Goal: Information Seeking & Learning: Learn about a topic

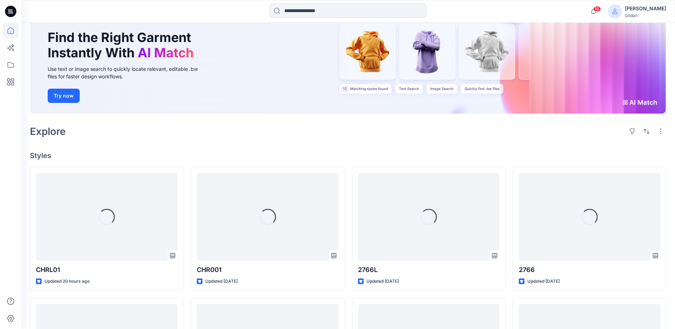
scroll to position [71, 0]
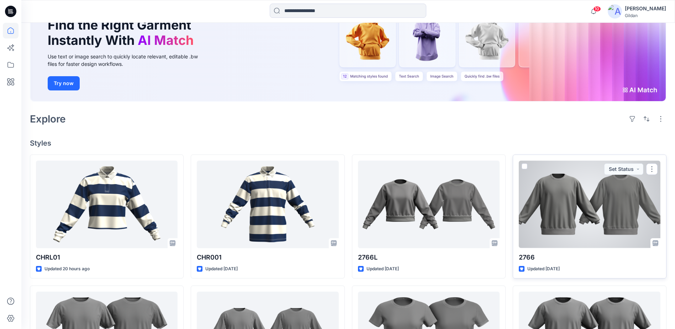
click at [562, 217] on div at bounding box center [590, 203] width 142 height 87
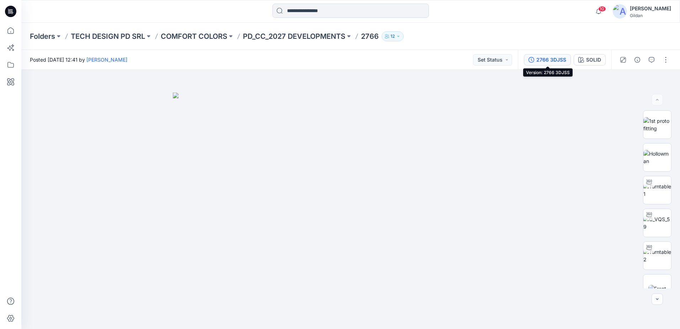
click at [546, 60] on div "2766 3DJSS" at bounding box center [551, 60] width 30 height 8
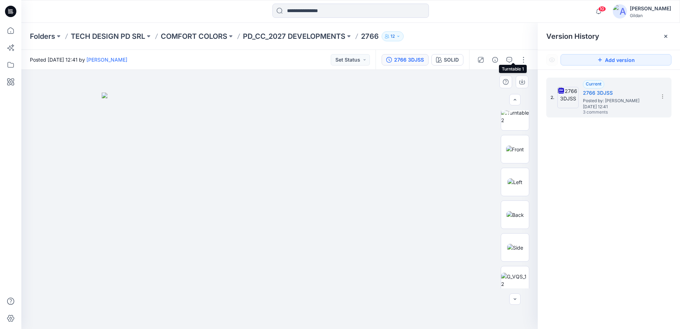
scroll to position [142, 0]
click at [506, 62] on icon "button" at bounding box center [509, 60] width 6 height 6
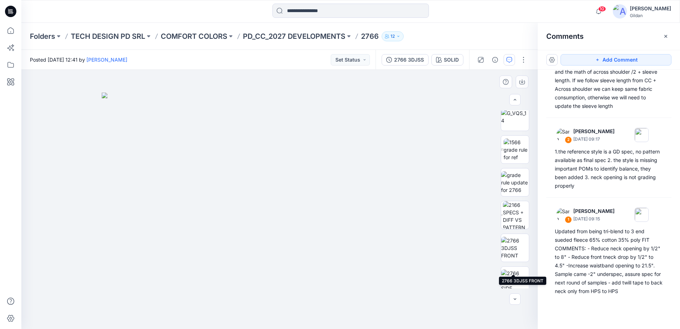
scroll to position [356, 0]
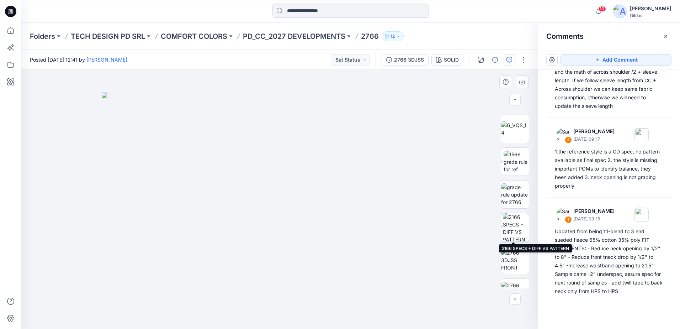
click at [515, 227] on img at bounding box center [516, 227] width 26 height 28
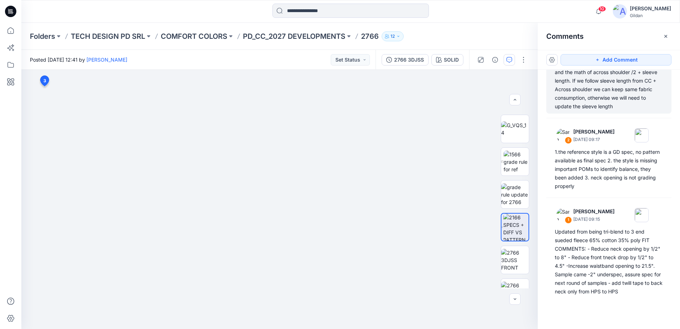
click at [579, 91] on div "there's a conflict on sleeve length from CB and the math of across shoulder /2 …" at bounding box center [609, 84] width 108 height 51
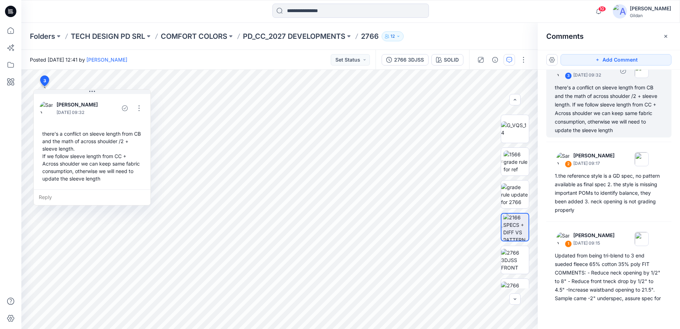
scroll to position [4, 0]
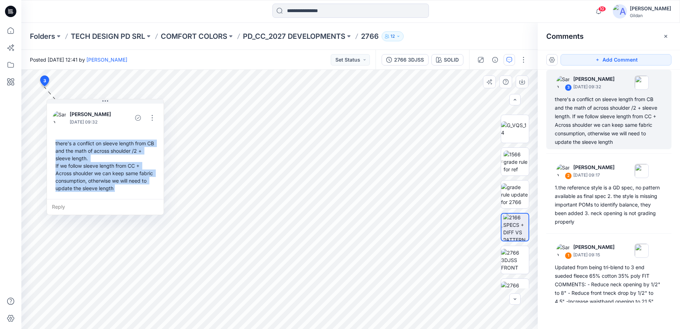
drag, startPoint x: 43, startPoint y: 134, endPoint x: 53, endPoint y: 142, distance: 12.7
click at [53, 142] on div "there's a conflict on sleeve length from CB and the math of across shoulder /2 …" at bounding box center [105, 166] width 105 height 58
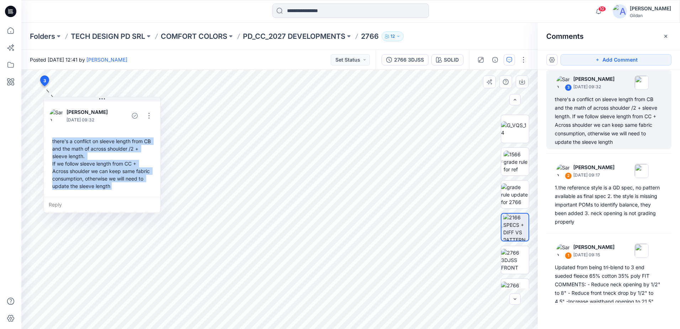
copy div "there's a conflict on sleeve length from CB and the math of across shoulder /2 …"
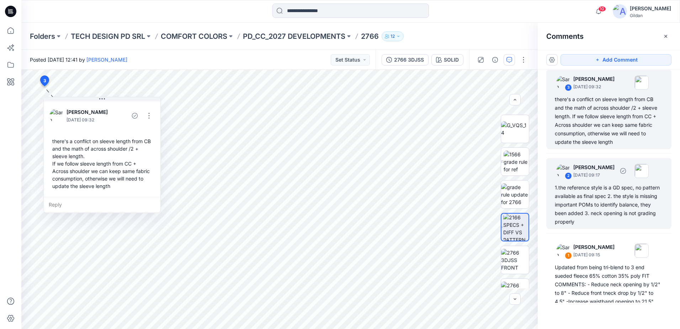
click at [614, 193] on div "1.the reference style is a GD spec, no pattern available as final spec 2. the s…" at bounding box center [609, 204] width 108 height 43
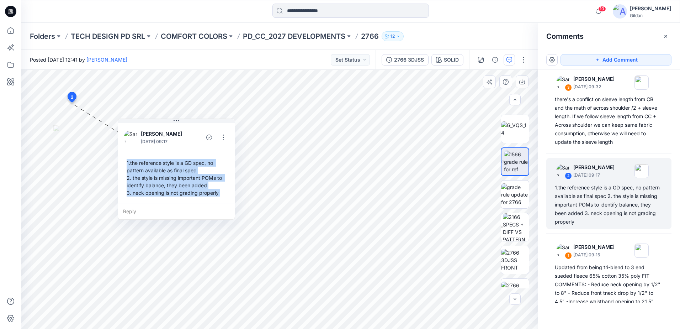
drag, startPoint x: 68, startPoint y: 149, endPoint x: 72, endPoint y: 153, distance: 5.6
click at [124, 156] on div "1.the reference style is a GD spec, no pattern available as final spec 2. the s…" at bounding box center [176, 177] width 105 height 43
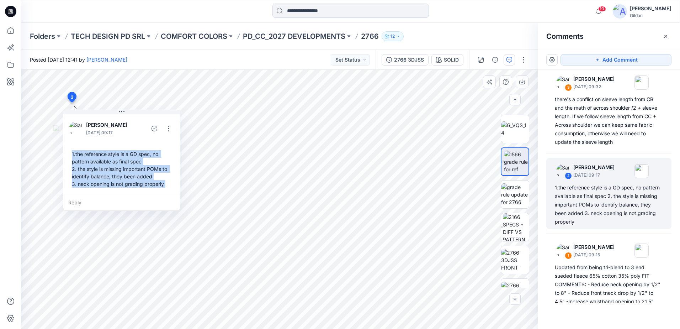
copy div "1.the reference style is a GD spec, no pattern available as final spec 2. the s…"
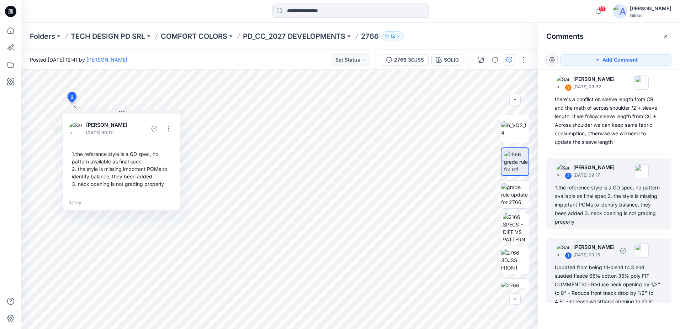
click at [599, 285] on div "Updated from being tri-blend to 3 end sueded fleece 65% cotton 35% poly FIT COM…" at bounding box center [609, 297] width 108 height 68
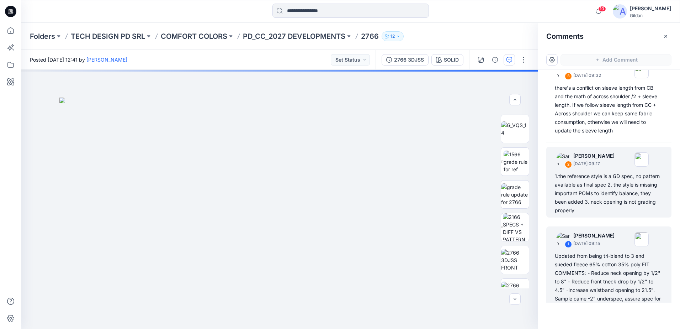
scroll to position [0, 0]
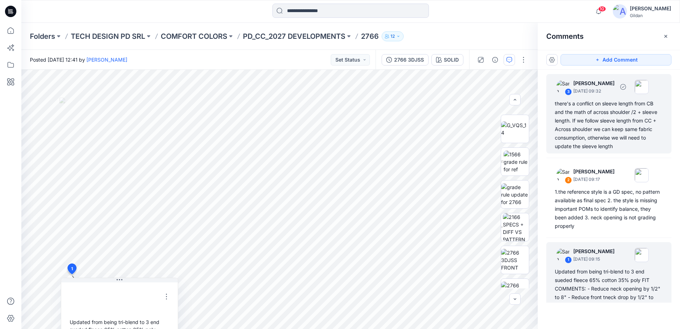
click at [608, 108] on div "there's a conflict on sleeve length from CB and the math of across shoulder /2 …" at bounding box center [609, 124] width 108 height 51
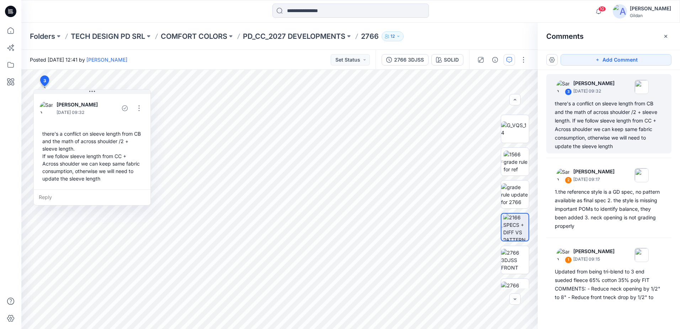
scroll to position [356, 0]
click at [331, 38] on p "PD_CC_2027 DEVELOPMENTS" at bounding box center [294, 36] width 102 height 10
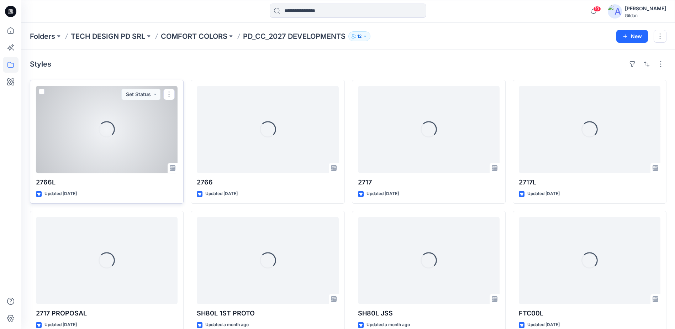
click at [118, 146] on div "Loading..." at bounding box center [107, 129] width 142 height 87
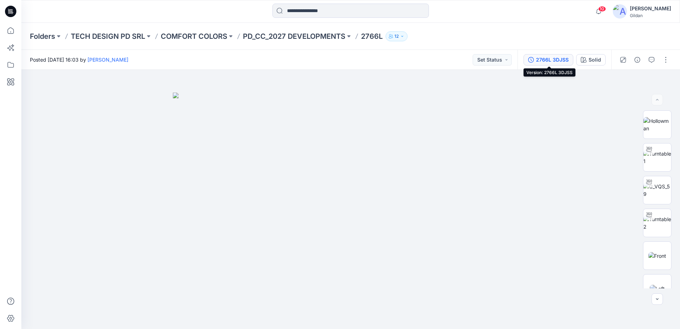
click at [554, 57] on div "2766L 3DJSS" at bounding box center [552, 60] width 33 height 8
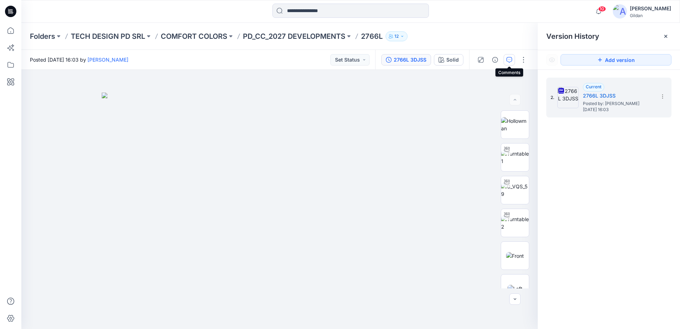
click at [511, 60] on icon "button" at bounding box center [509, 60] width 6 height 6
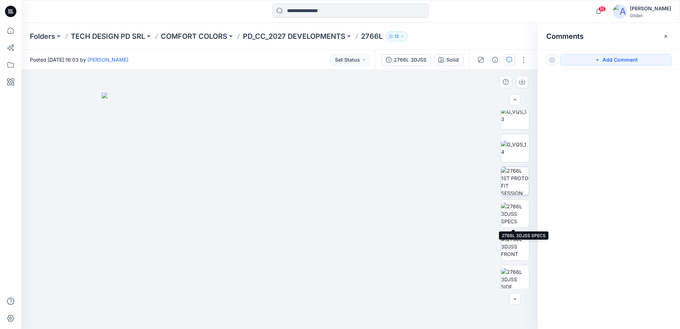
scroll to position [303, 0]
click at [515, 209] on img at bounding box center [515, 214] width 28 height 22
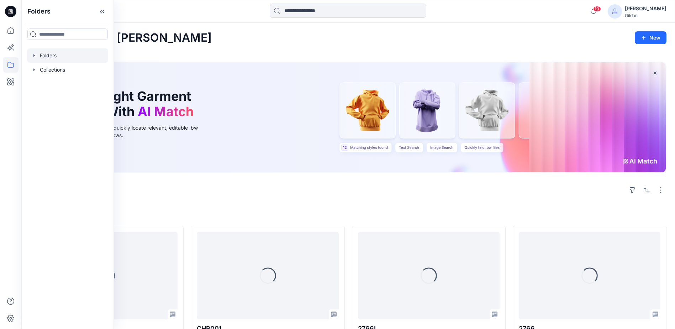
click at [53, 59] on div at bounding box center [67, 55] width 81 height 14
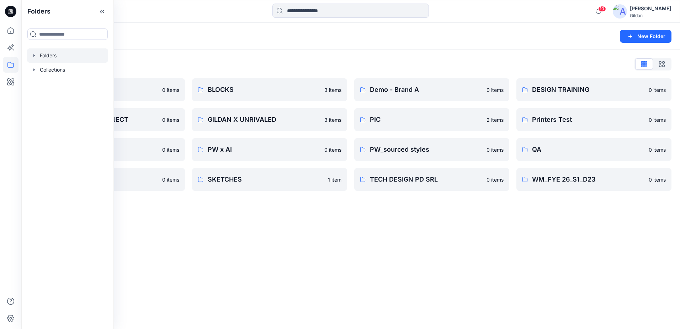
click at [407, 236] on div "Folders New Folder Folders List 3D ASSETS 0 items FIT STANDARDS PROJECT 0 items…" at bounding box center [350, 176] width 659 height 306
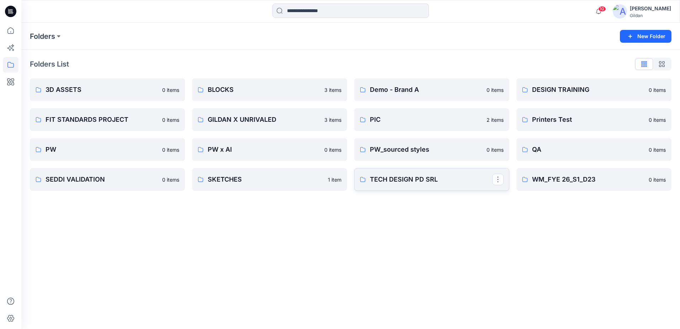
click at [421, 182] on p "TECH DESIGN PD SRL" at bounding box center [431, 179] width 122 height 10
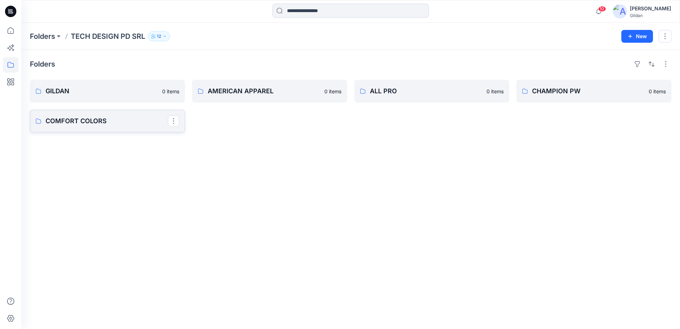
click at [102, 114] on link "COMFORT COLORS" at bounding box center [107, 121] width 155 height 23
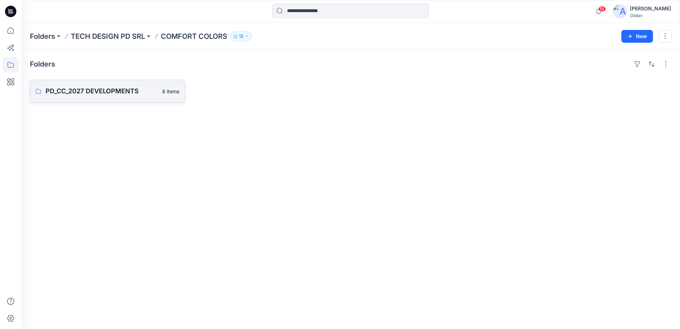
click at [131, 94] on p "PD_CC_2027 DEVELOPMENTS" at bounding box center [102, 91] width 112 height 10
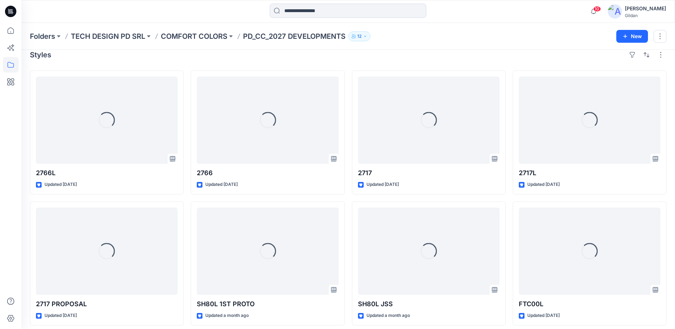
scroll to position [14, 0]
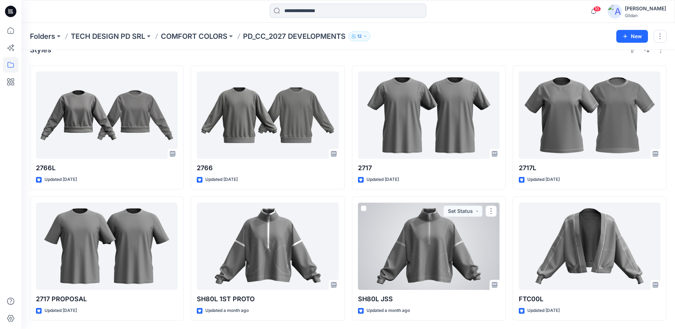
click at [417, 244] on div at bounding box center [429, 245] width 142 height 87
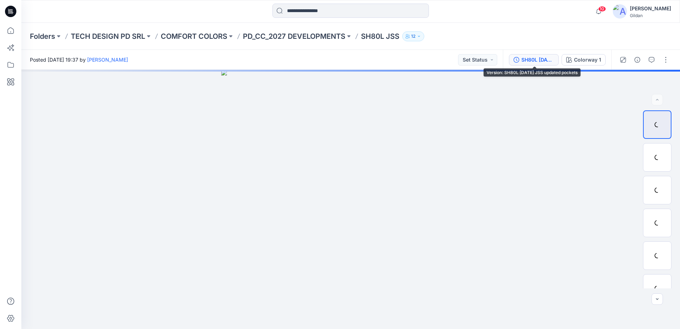
click at [535, 58] on div "SH80L 9-1-2025 JSS updated pockets" at bounding box center [537, 60] width 33 height 8
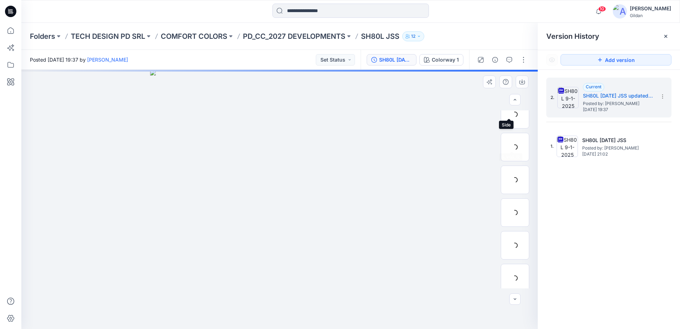
scroll to position [276, 0]
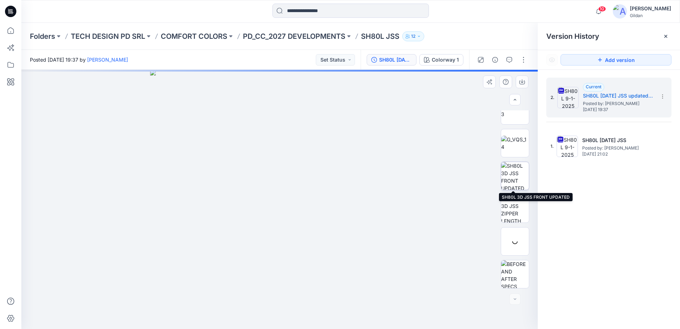
click at [517, 174] on img at bounding box center [515, 176] width 28 height 28
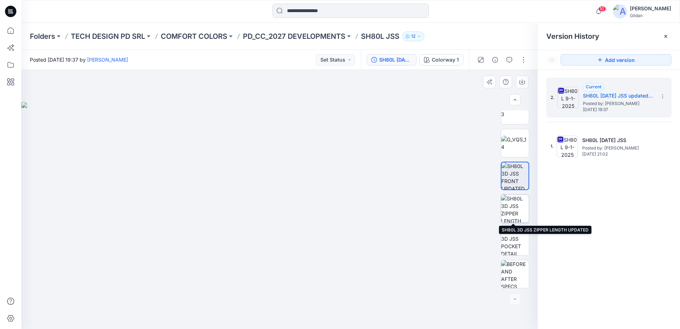
click at [514, 206] on img at bounding box center [515, 209] width 28 height 28
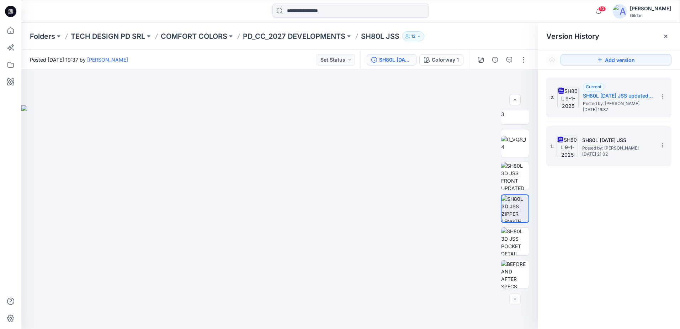
click at [570, 151] on img at bounding box center [567, 146] width 21 height 21
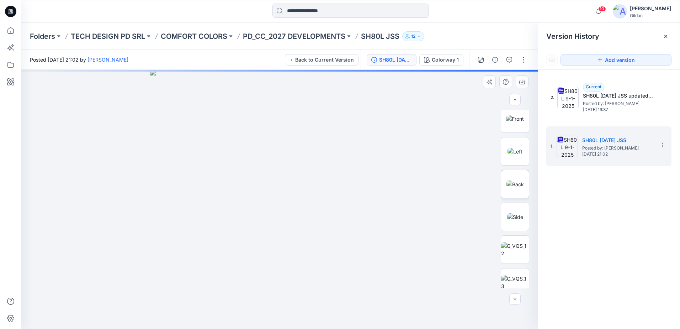
scroll to position [0, 0]
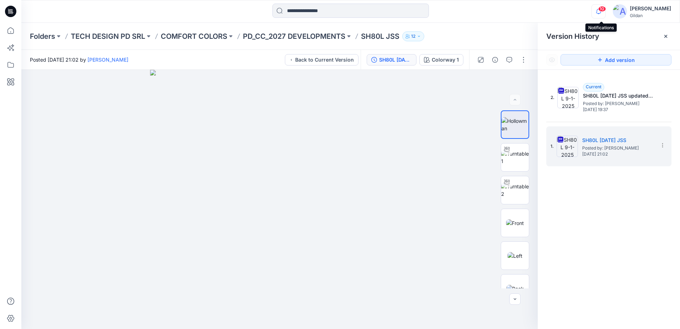
click at [600, 12] on icon "button" at bounding box center [599, 11] width 14 height 14
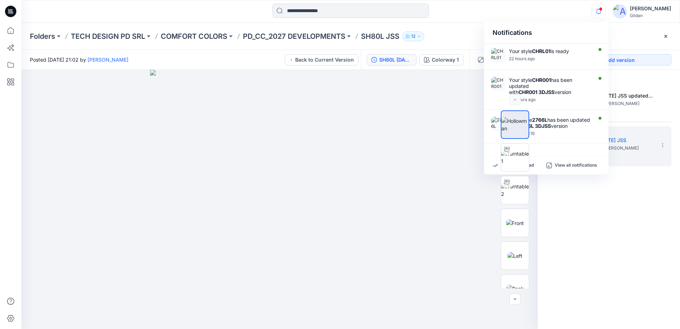
click at [600, 14] on icon "button" at bounding box center [598, 13] width 2 height 1
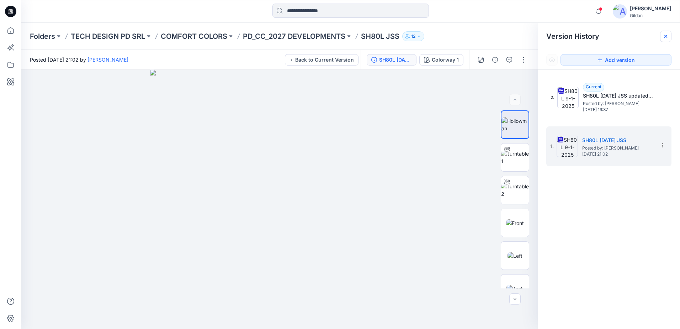
click at [663, 36] on div at bounding box center [665, 36] width 11 height 11
